Goal: Information Seeking & Learning: Learn about a topic

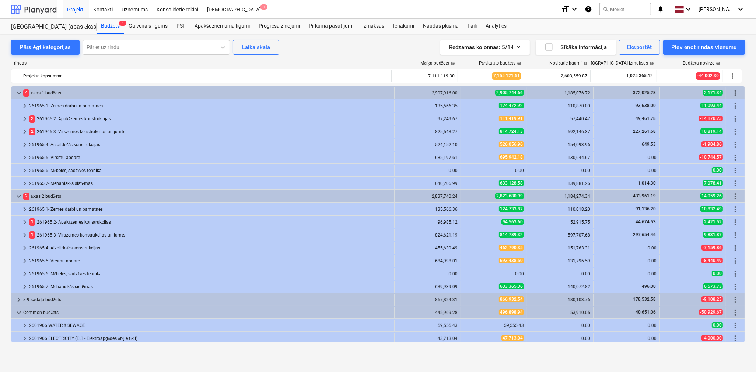
click at [31, 13] on div at bounding box center [34, 9] width 46 height 18
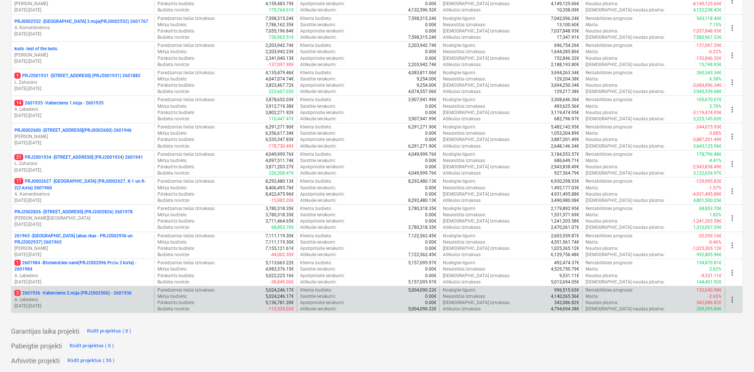
scroll to position [215, 0]
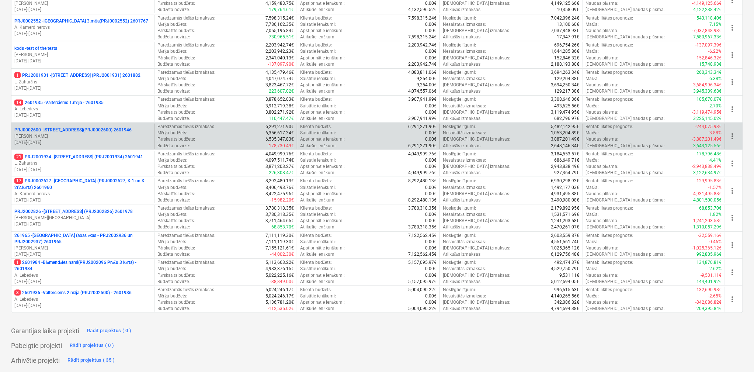
click at [70, 137] on p "[PERSON_NAME]" at bounding box center [82, 136] width 137 height 6
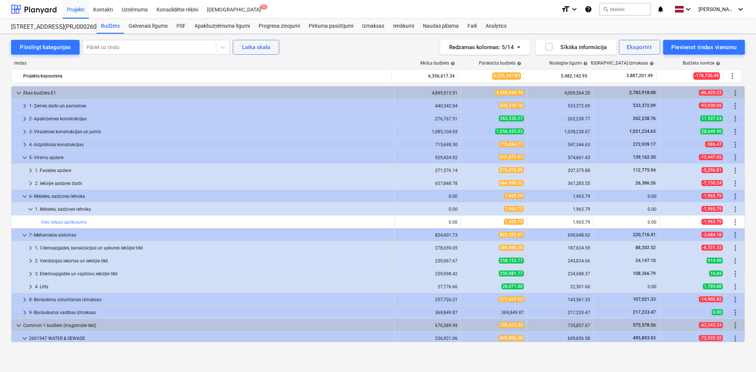
scroll to position [196, 0]
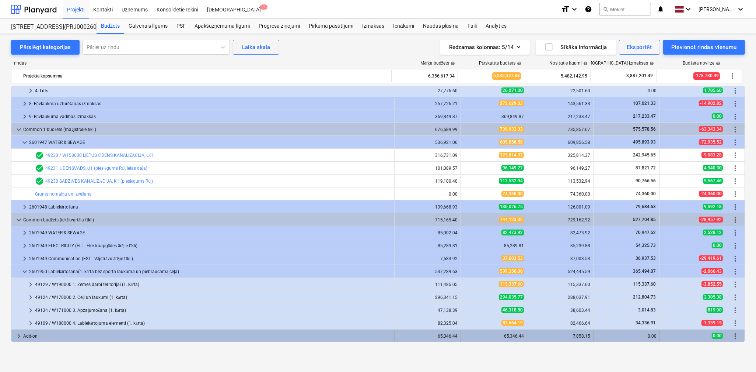
click at [19, 334] on span "keyboard_arrow_right" at bounding box center [18, 335] width 9 height 9
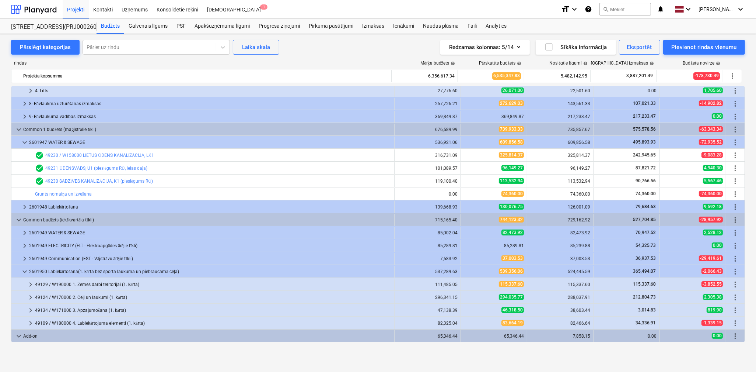
scroll to position [247, 0]
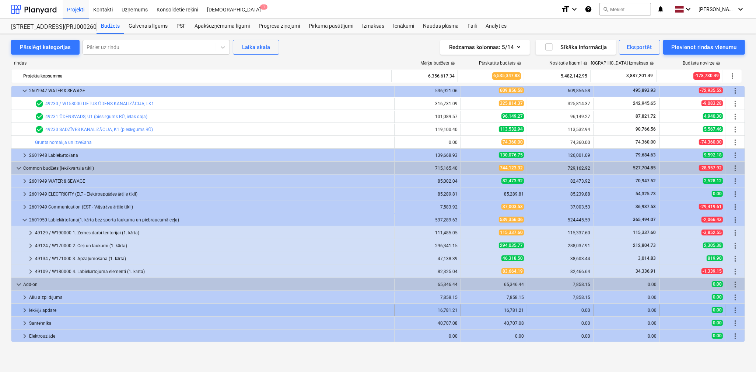
click at [24, 311] on span "keyboard_arrow_right" at bounding box center [24, 310] width 9 height 9
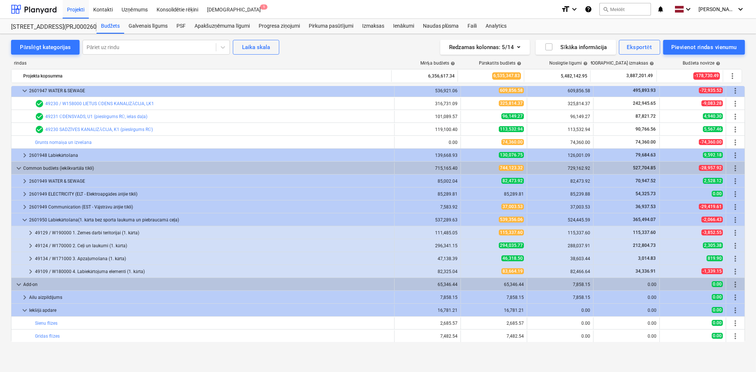
scroll to position [325, 0]
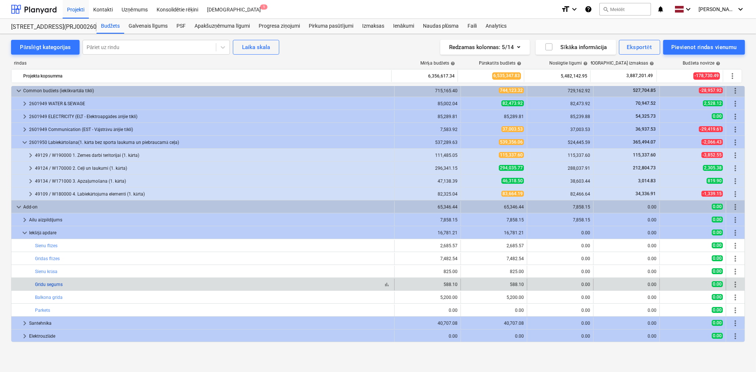
click at [52, 285] on link "Grīdu segums" at bounding box center [49, 284] width 28 height 5
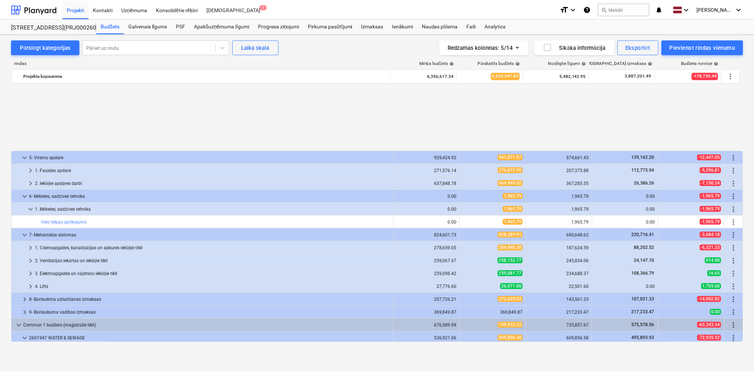
scroll to position [325, 0]
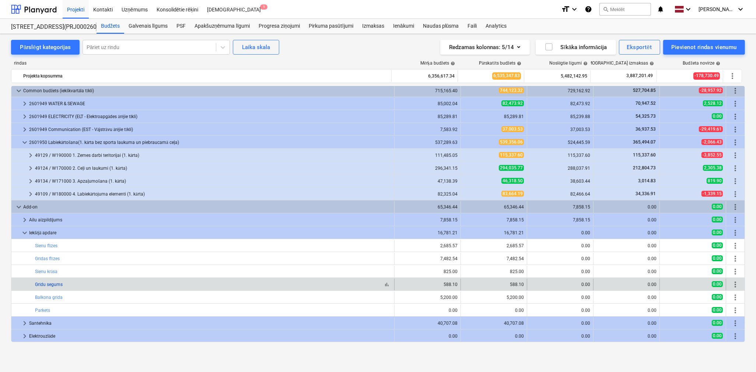
click at [44, 283] on link "Grīdu segums" at bounding box center [49, 284] width 28 height 5
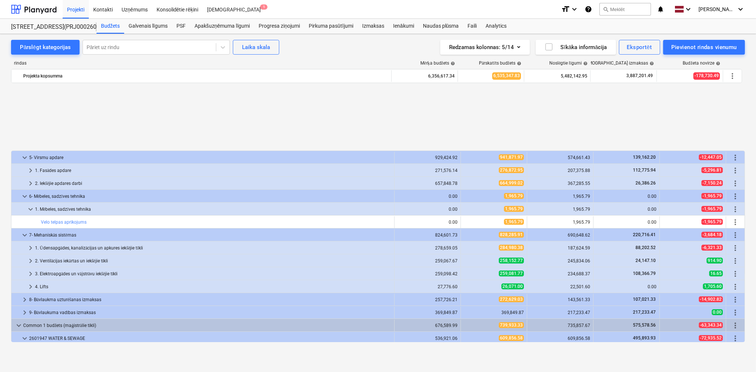
scroll to position [325, 0]
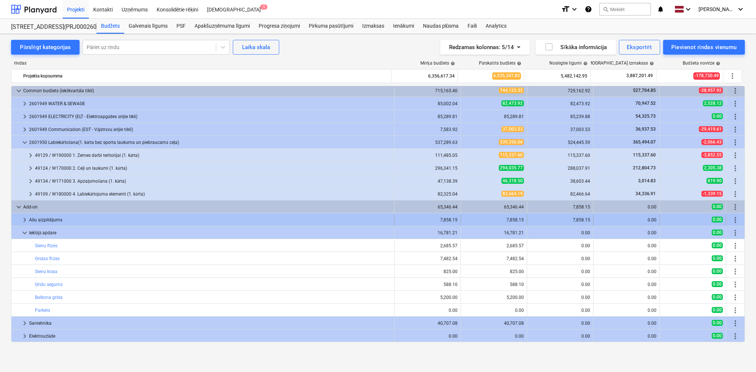
click at [22, 220] on span "keyboard_arrow_right" at bounding box center [24, 219] width 9 height 9
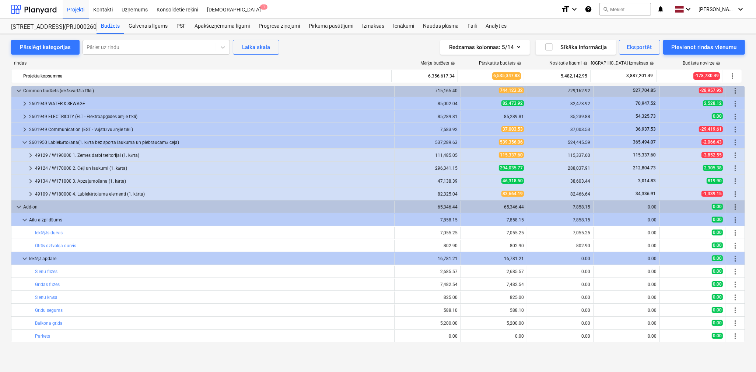
scroll to position [351, 0]
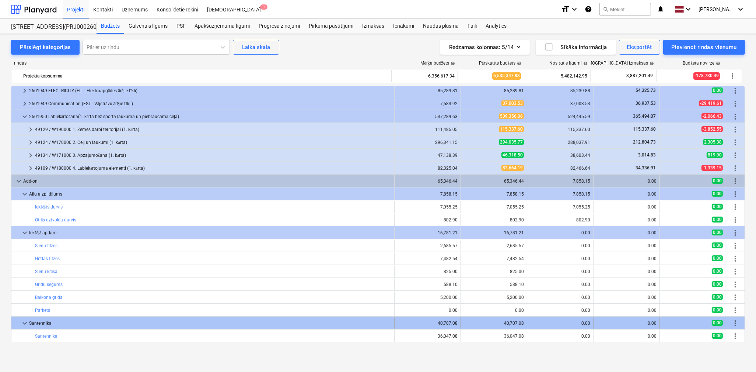
click at [22, 323] on span "keyboard_arrow_down" at bounding box center [24, 322] width 9 height 9
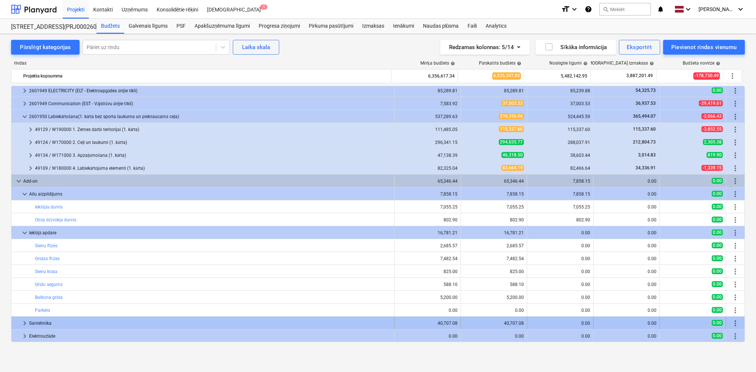
click at [24, 322] on span "keyboard_arrow_right" at bounding box center [24, 322] width 9 height 9
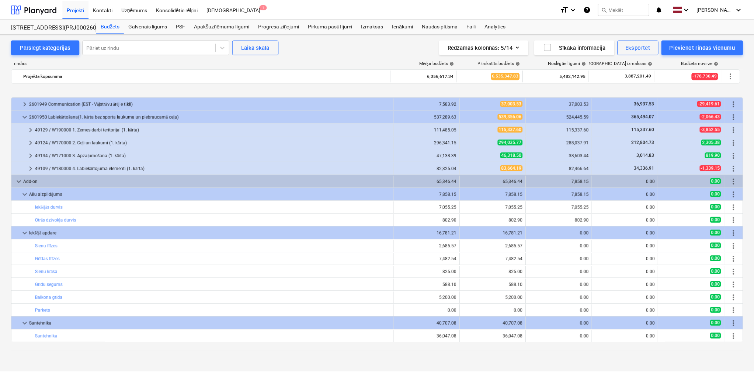
scroll to position [376, 0]
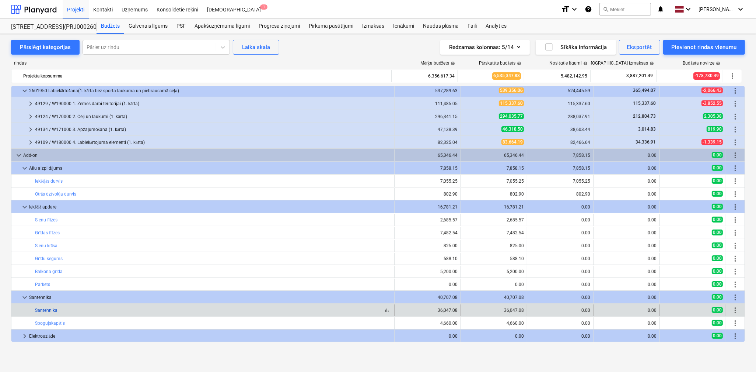
click at [54, 310] on link "Santehnika" at bounding box center [46, 309] width 22 height 5
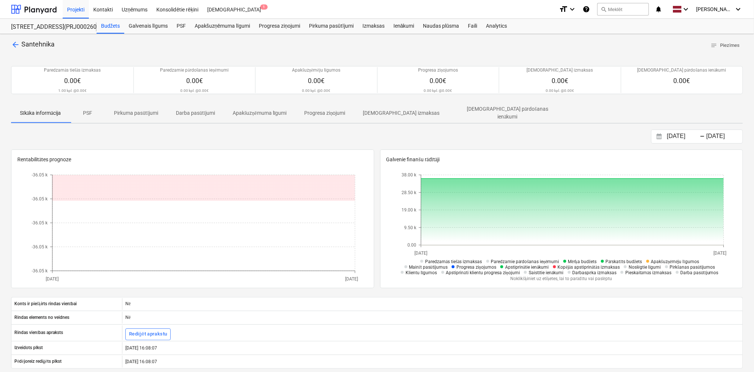
click at [90, 111] on p "PSF" at bounding box center [88, 113] width 18 height 8
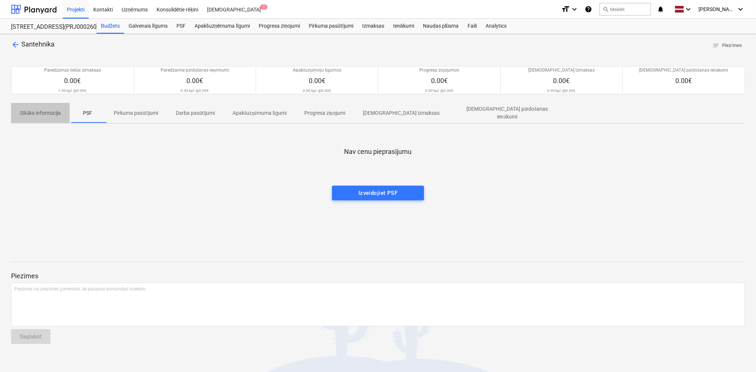
click at [36, 113] on p "Sīkāka informācija" at bounding box center [40, 113] width 41 height 8
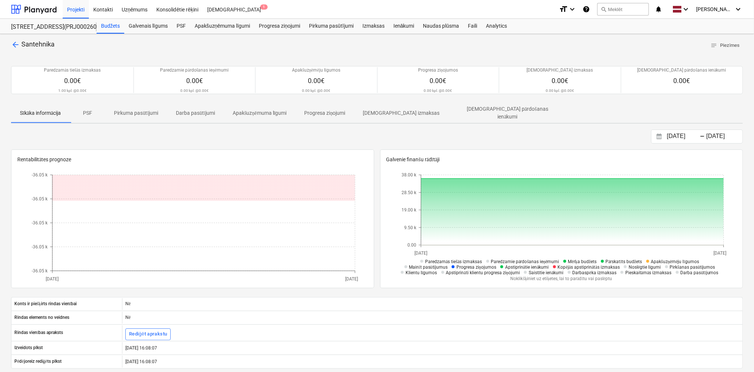
click at [17, 42] on span "arrow_back" at bounding box center [15, 44] width 9 height 9
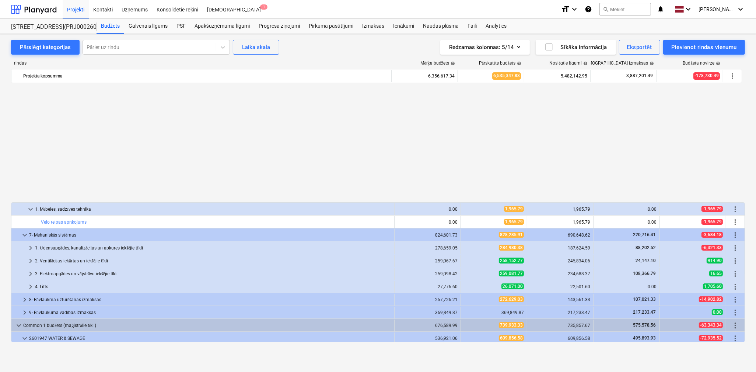
scroll to position [376, 0]
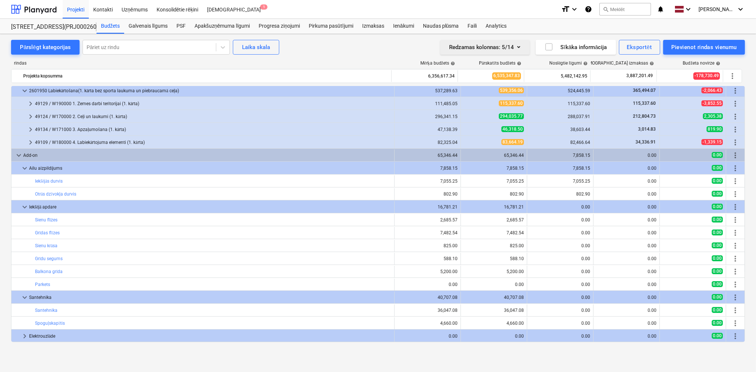
click at [520, 45] on icon "button" at bounding box center [519, 46] width 9 height 9
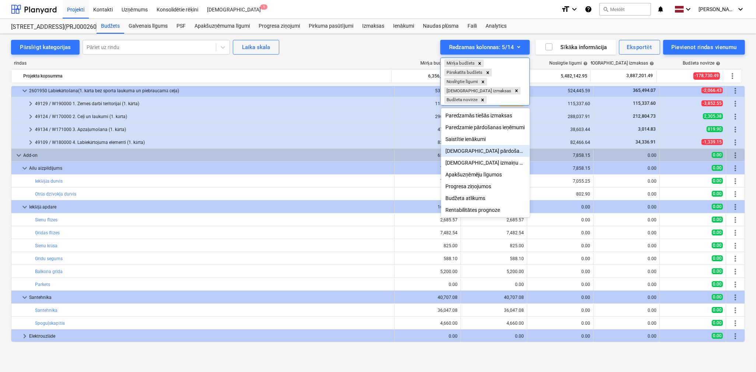
scroll to position [0, 0]
click at [411, 53] on div at bounding box center [378, 186] width 756 height 372
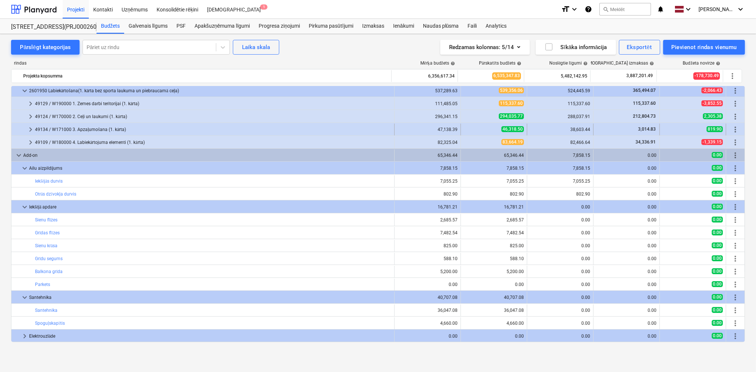
click at [25, 132] on div at bounding box center [20, 129] width 12 height 12
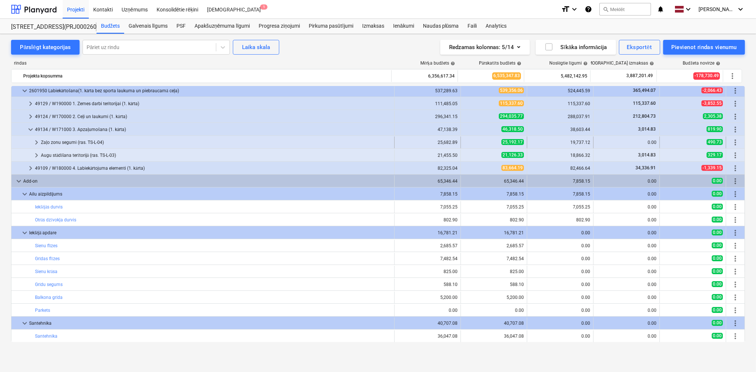
click at [34, 143] on span "keyboard_arrow_right" at bounding box center [36, 142] width 9 height 9
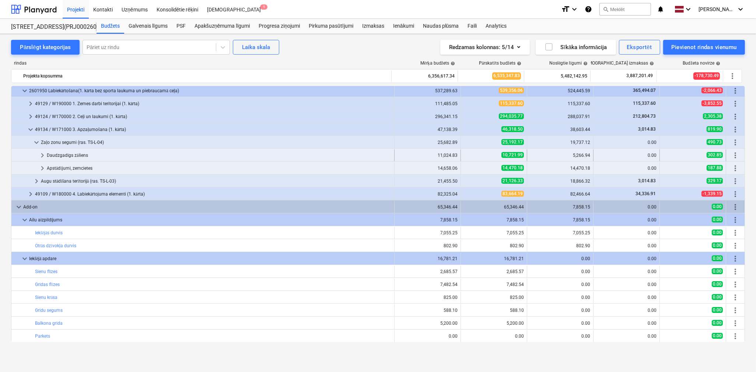
click at [41, 156] on span "keyboard_arrow_right" at bounding box center [42, 155] width 9 height 9
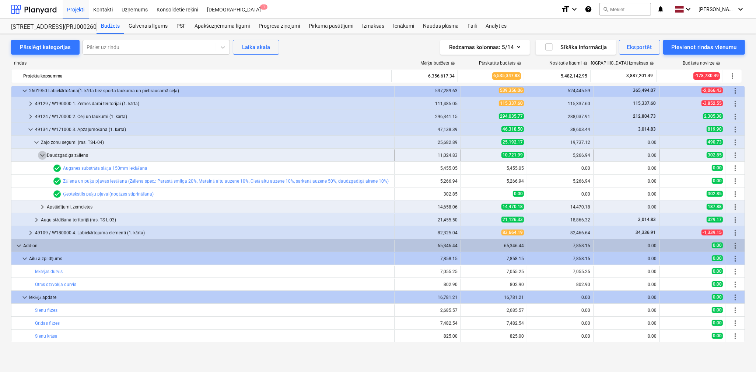
click at [41, 155] on span "keyboard_arrow_down" at bounding box center [42, 155] width 9 height 9
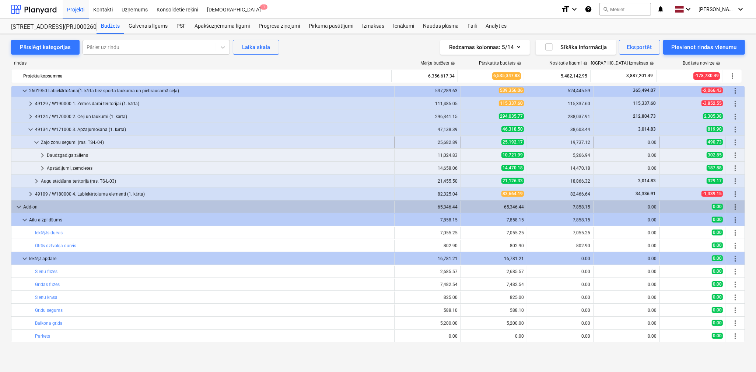
click at [34, 142] on span "keyboard_arrow_down" at bounding box center [36, 142] width 9 height 9
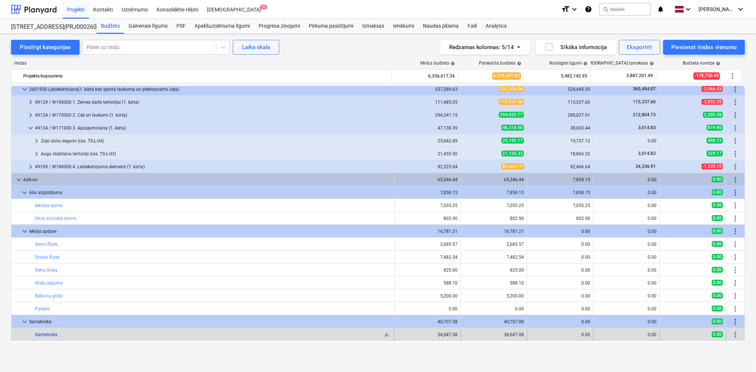
scroll to position [402, 0]
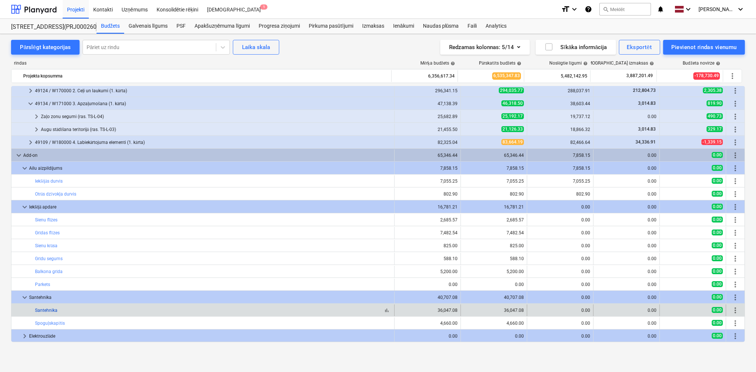
click at [45, 311] on link "Santehnika" at bounding box center [46, 309] width 22 height 5
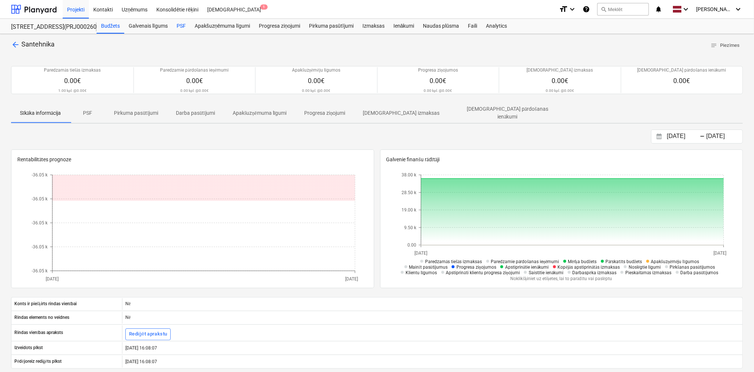
click at [175, 23] on div "PSF" at bounding box center [181, 26] width 18 height 15
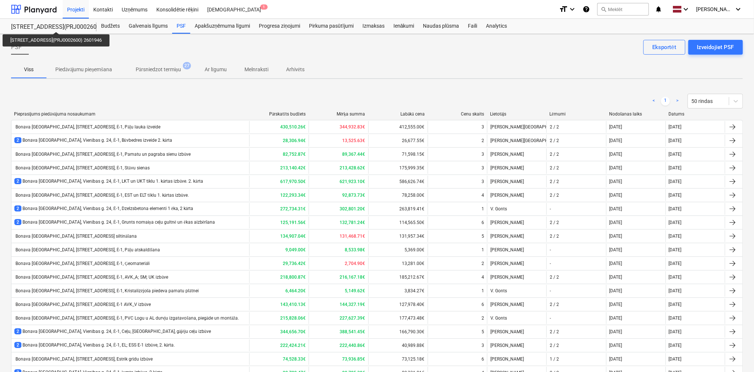
click at [63, 25] on div "[STREET_ADDRESS](PRJ0002600) 2601946" at bounding box center [49, 27] width 77 height 8
click at [104, 25] on div "Budžets" at bounding box center [111, 26] width 28 height 15
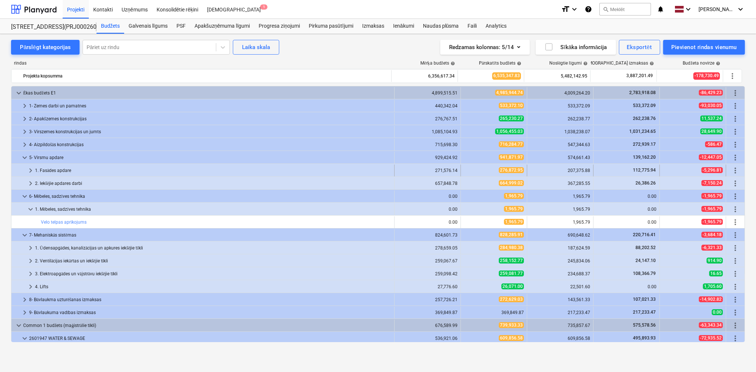
click at [28, 172] on span "keyboard_arrow_right" at bounding box center [30, 170] width 9 height 9
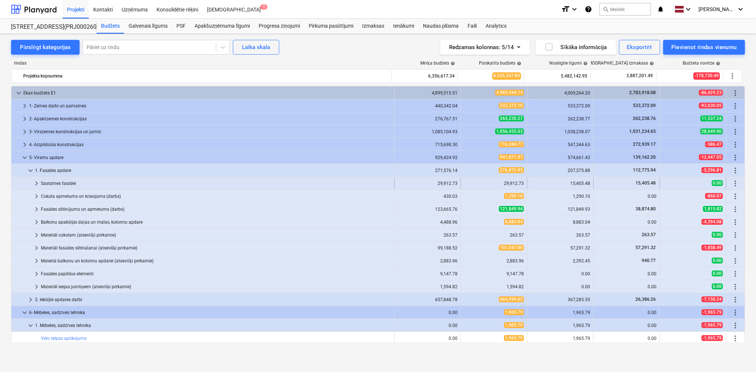
click at [37, 182] on span "keyboard_arrow_right" at bounding box center [36, 183] width 9 height 9
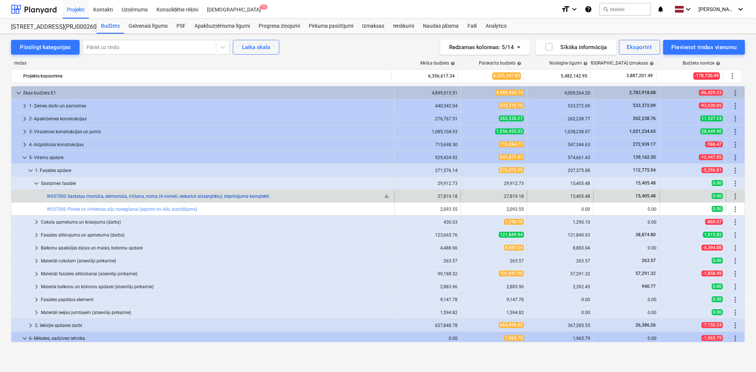
click at [81, 196] on link "W557000 Sastatņu montāža, demontāža, tīrīšana, noma (4 mēneši, ieskaitot aizsar…" at bounding box center [158, 196] width 223 height 5
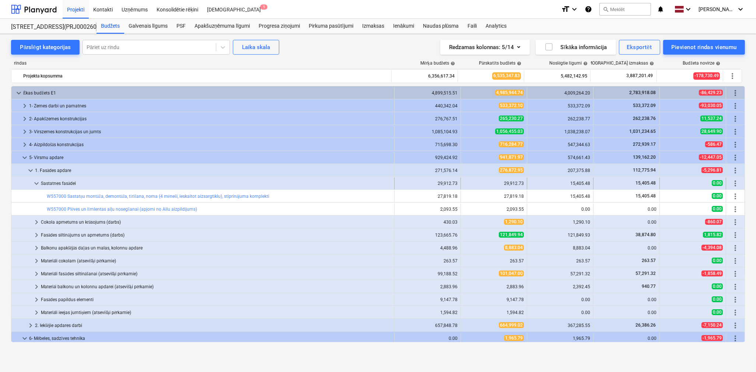
click at [37, 185] on span "keyboard_arrow_down" at bounding box center [36, 183] width 9 height 9
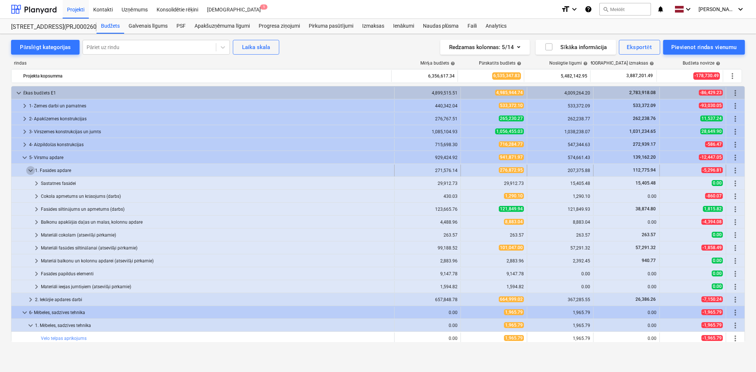
click at [28, 171] on span "keyboard_arrow_down" at bounding box center [30, 170] width 9 height 9
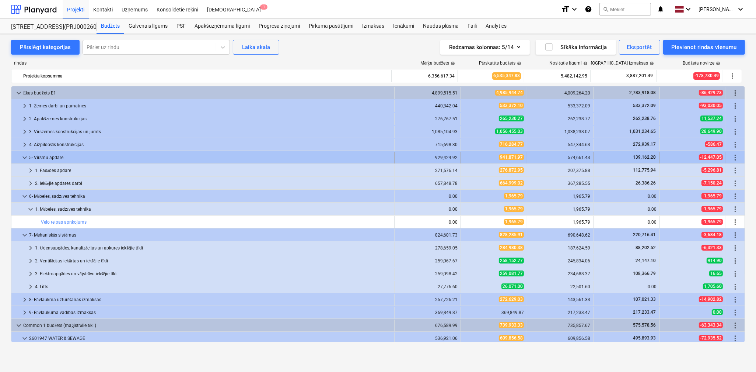
click at [21, 158] on span "keyboard_arrow_down" at bounding box center [24, 157] width 9 height 9
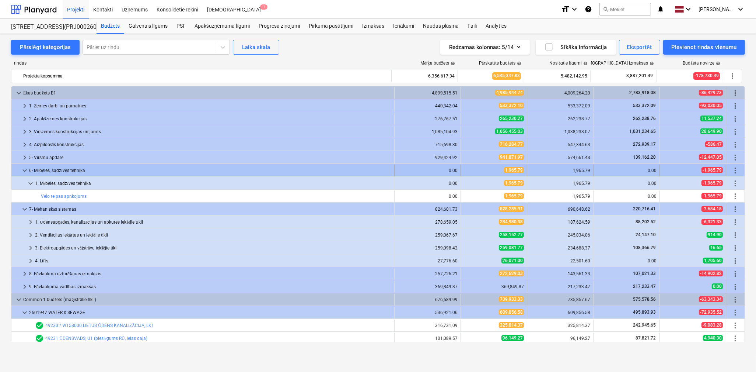
click at [23, 167] on span "keyboard_arrow_down" at bounding box center [24, 170] width 9 height 9
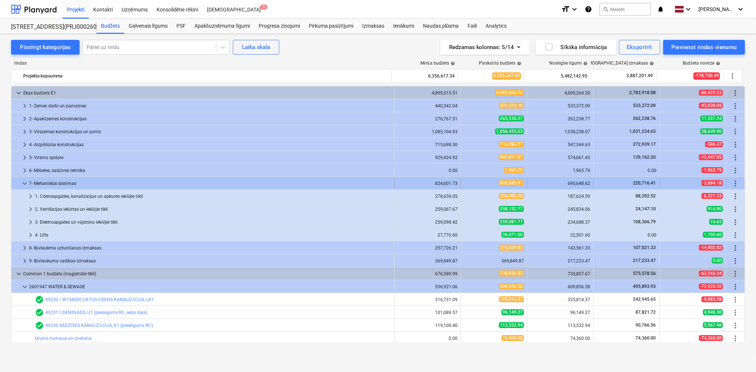
click at [24, 181] on span "keyboard_arrow_down" at bounding box center [24, 183] width 9 height 9
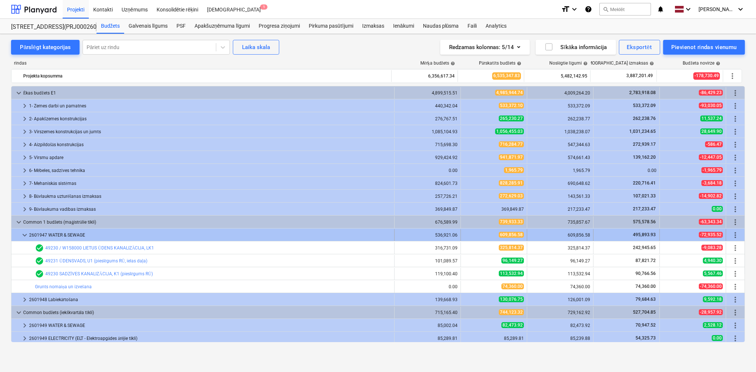
click at [23, 232] on span "keyboard_arrow_down" at bounding box center [24, 234] width 9 height 9
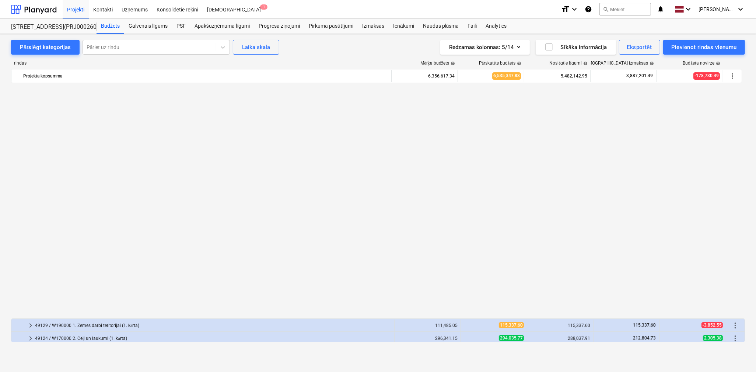
scroll to position [247, 0]
